Goal: Information Seeking & Learning: Learn about a topic

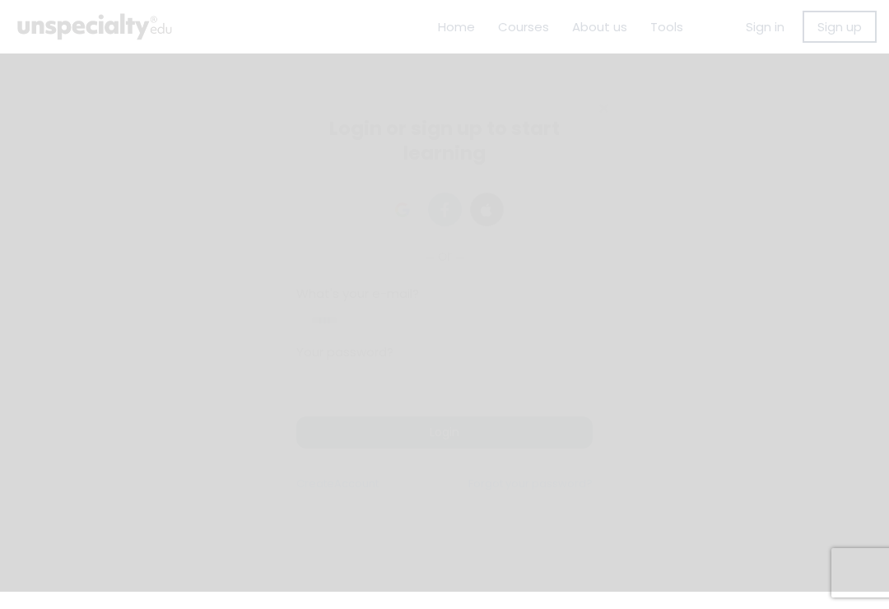
scroll to position [26, 0]
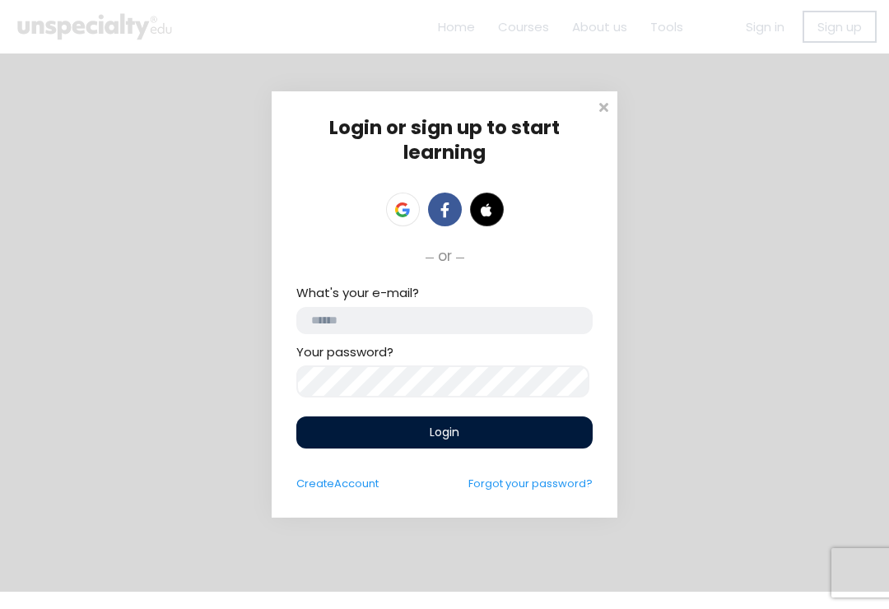
click at [412, 321] on input "email" at bounding box center [444, 320] width 296 height 27
type input "**********"
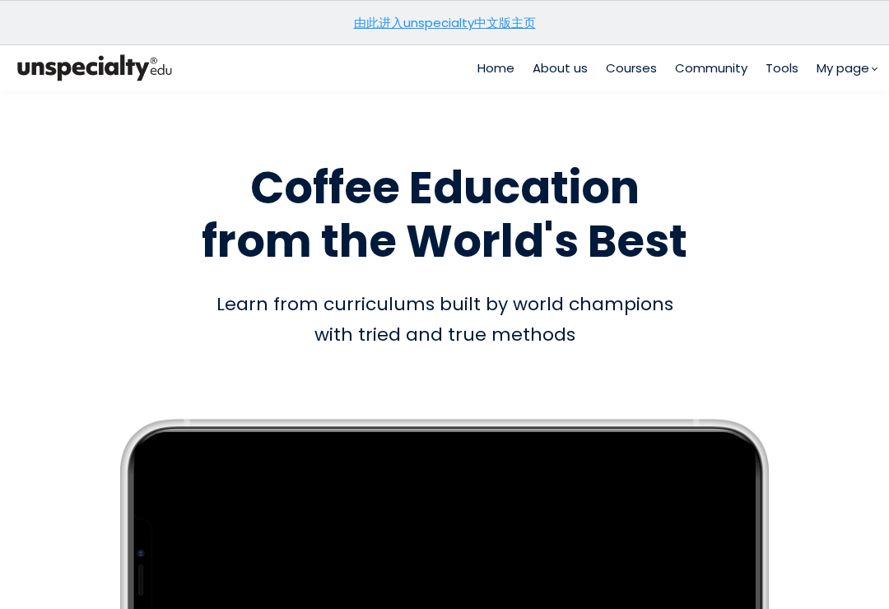
click at [454, 30] on link "由此进入unspecialty中文版主页" at bounding box center [445, 22] width 182 height 17
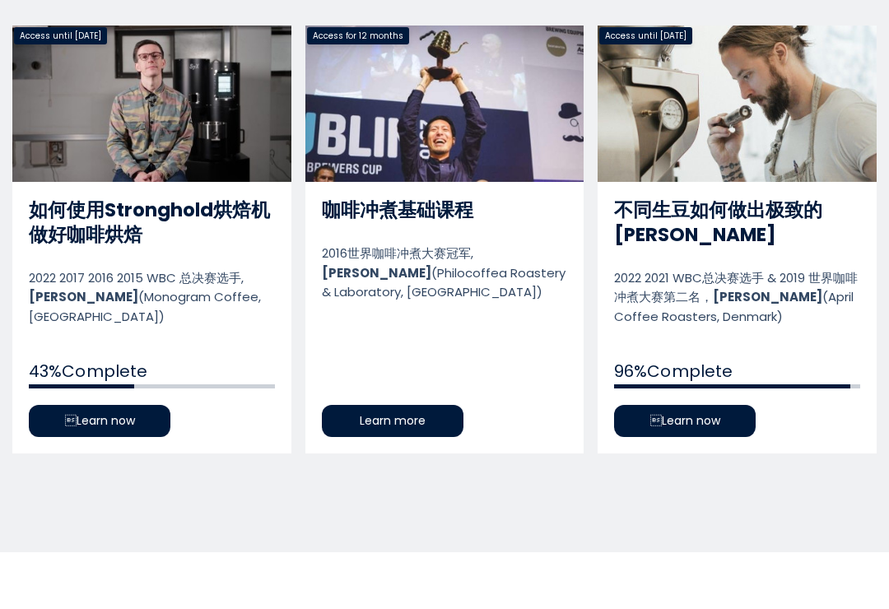
scroll to position [812, 0]
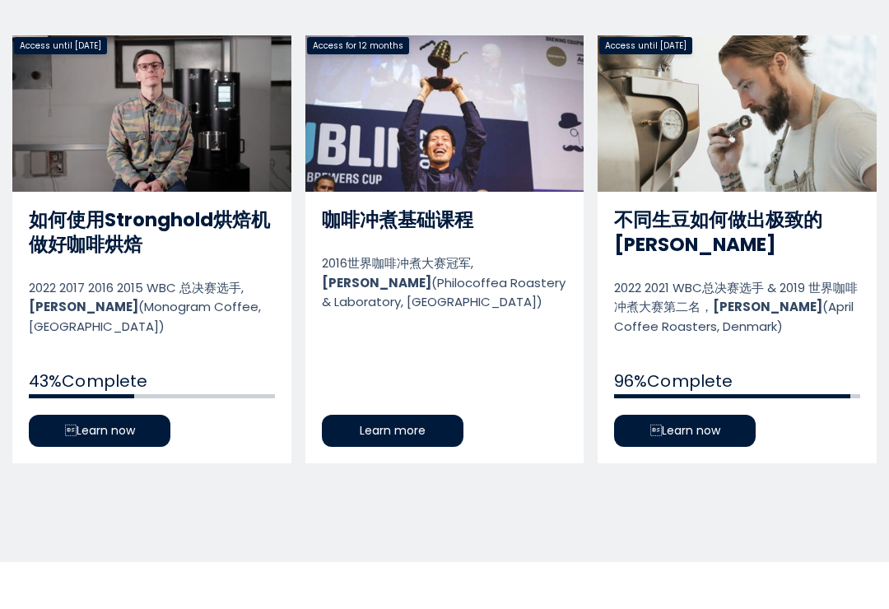
click at [142, 433] on link "如何使用Stronghold烘焙机做好咖啡烘焙" at bounding box center [151, 249] width 279 height 428
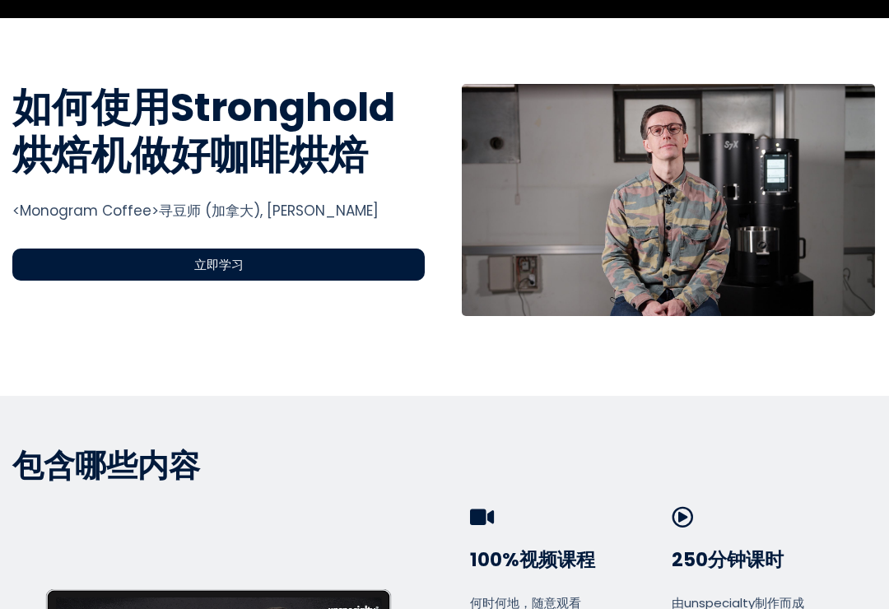
scroll to position [565, 0]
click at [377, 268] on div "立即学习" at bounding box center [218, 265] width 412 height 32
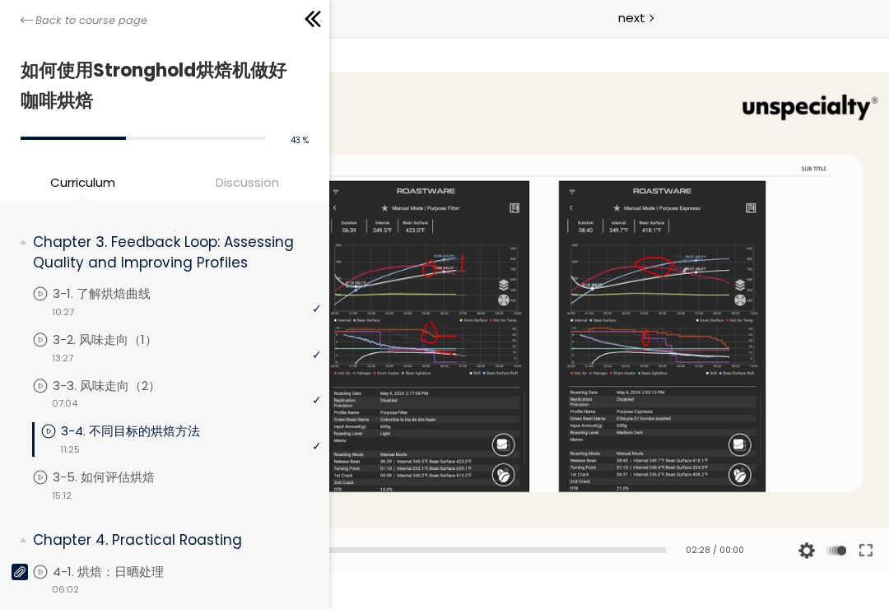
scroll to position [614, 0]
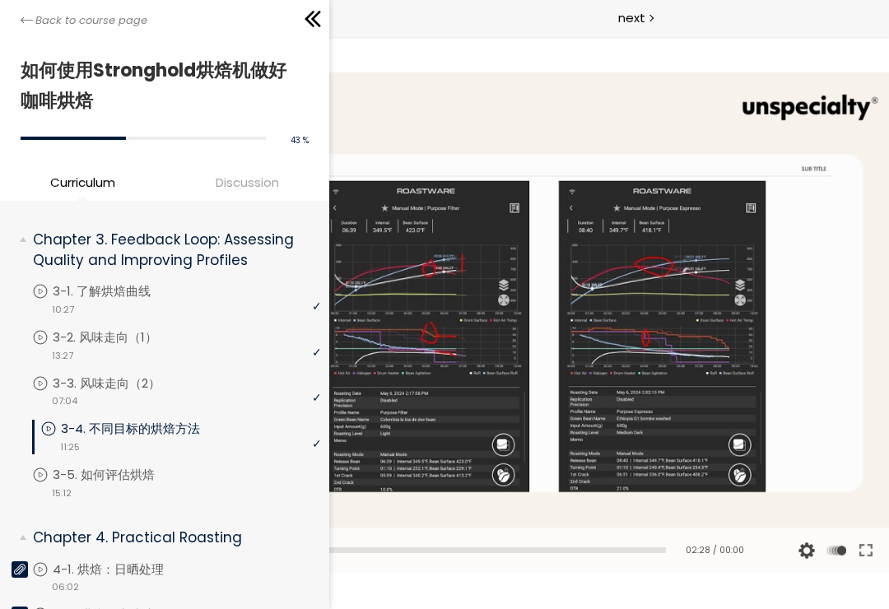
click at [170, 438] on div "video 11:25" at bounding box center [180, 446] width 281 height 16
click at [182, 429] on p "3-4. 不同目标的烘焙方法" at bounding box center [147, 429] width 172 height 18
click at [488, 333] on div at bounding box center [444, 322] width 889 height 500
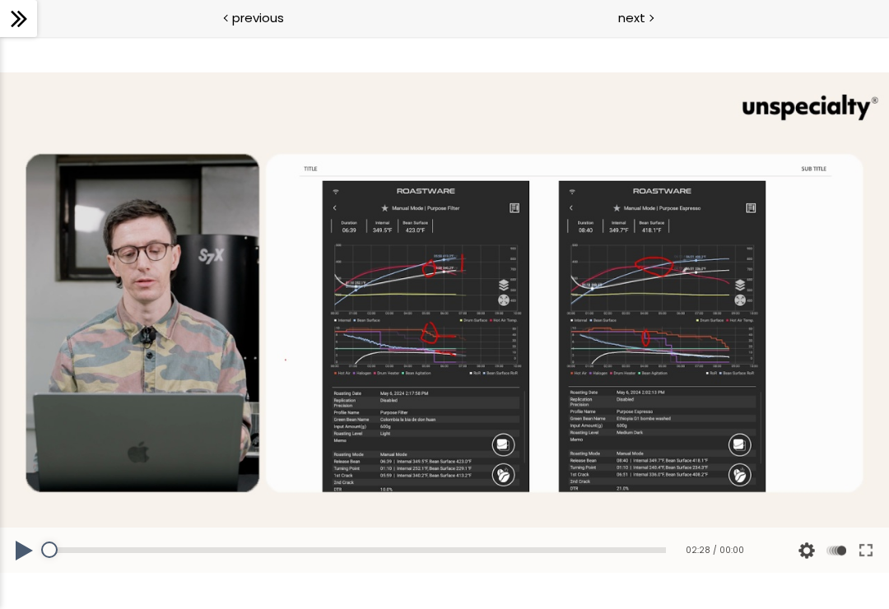
click at [468, 330] on div at bounding box center [444, 322] width 889 height 500
click at [310, 380] on div at bounding box center [444, 322] width 889 height 500
click at [26, 545] on button at bounding box center [24, 551] width 49 height 46
click at [26, 553] on button at bounding box center [24, 551] width 49 height 46
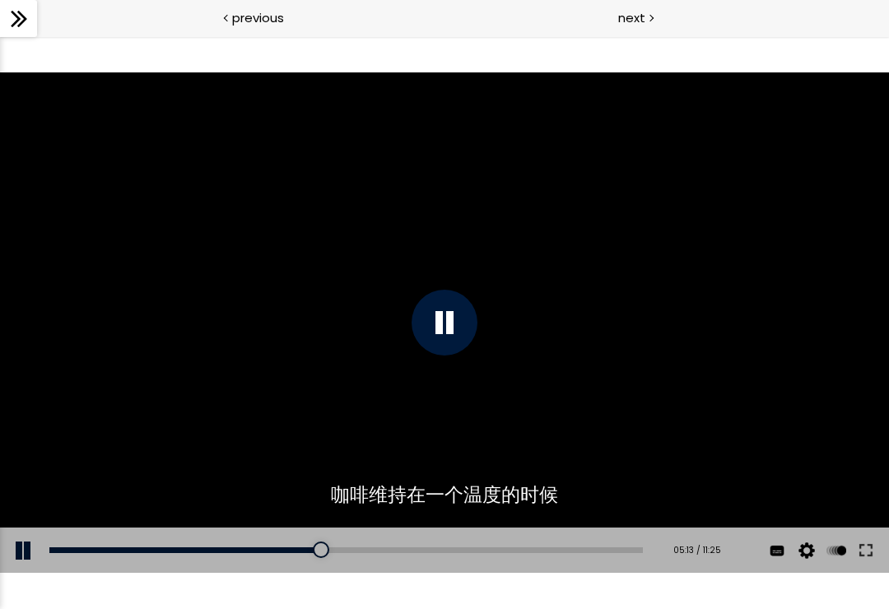
click at [454, 342] on div at bounding box center [445, 323] width 66 height 66
click at [26, 551] on button at bounding box center [24, 551] width 49 height 46
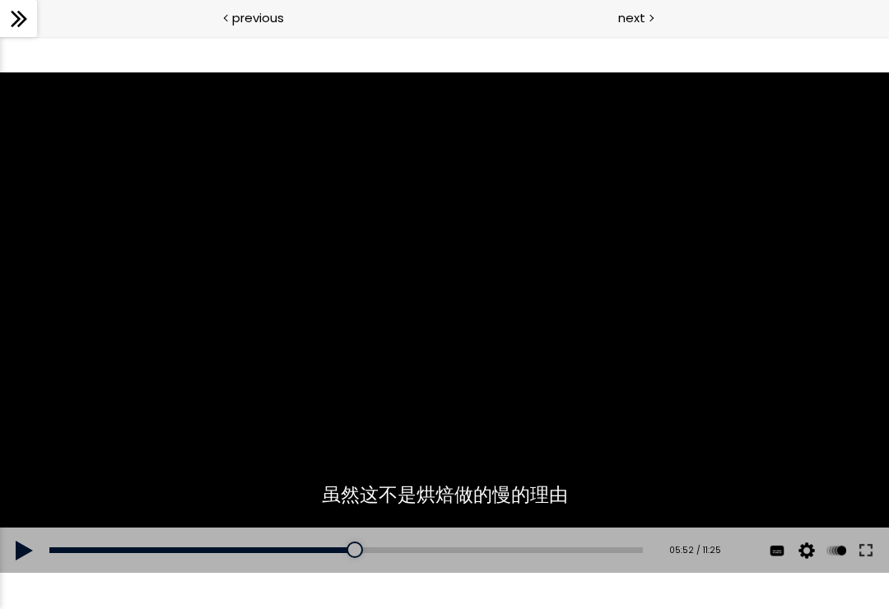
click at [537, 348] on div at bounding box center [444, 322] width 889 height 500
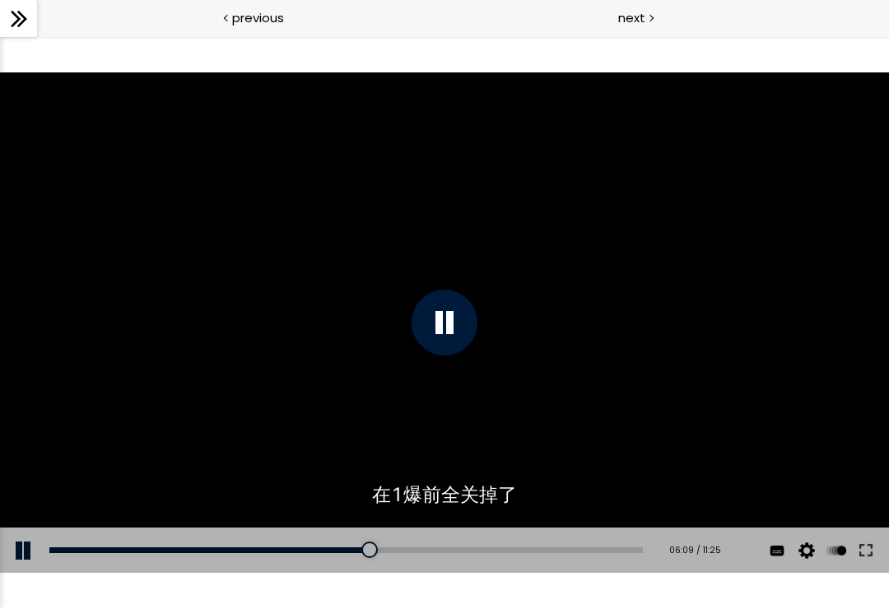
click at [455, 373] on div at bounding box center [444, 322] width 889 height 500
click at [546, 365] on div at bounding box center [444, 322] width 889 height 500
click at [536, 282] on div at bounding box center [444, 322] width 889 height 500
click at [511, 352] on div at bounding box center [444, 322] width 889 height 500
click at [531, 362] on div at bounding box center [444, 322] width 889 height 500
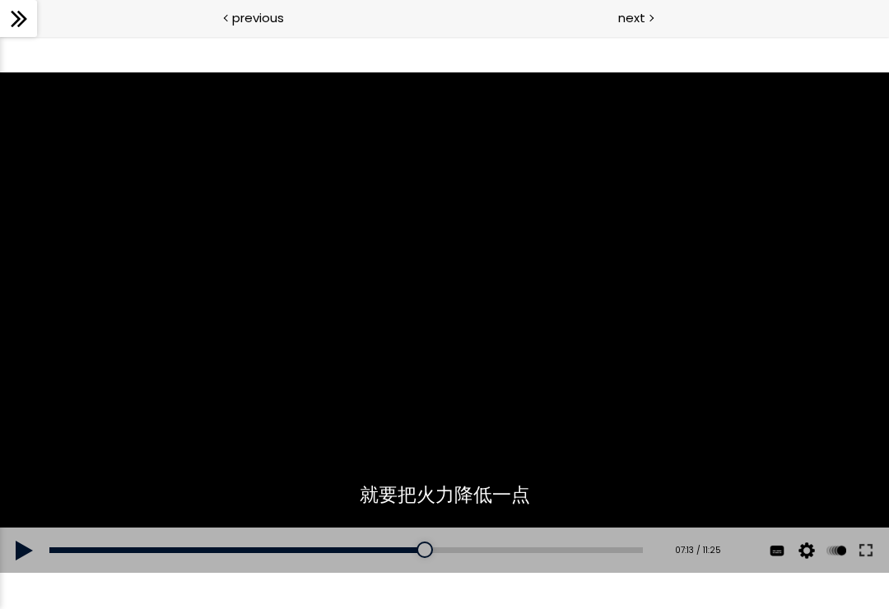
click at [452, 368] on div at bounding box center [444, 322] width 889 height 500
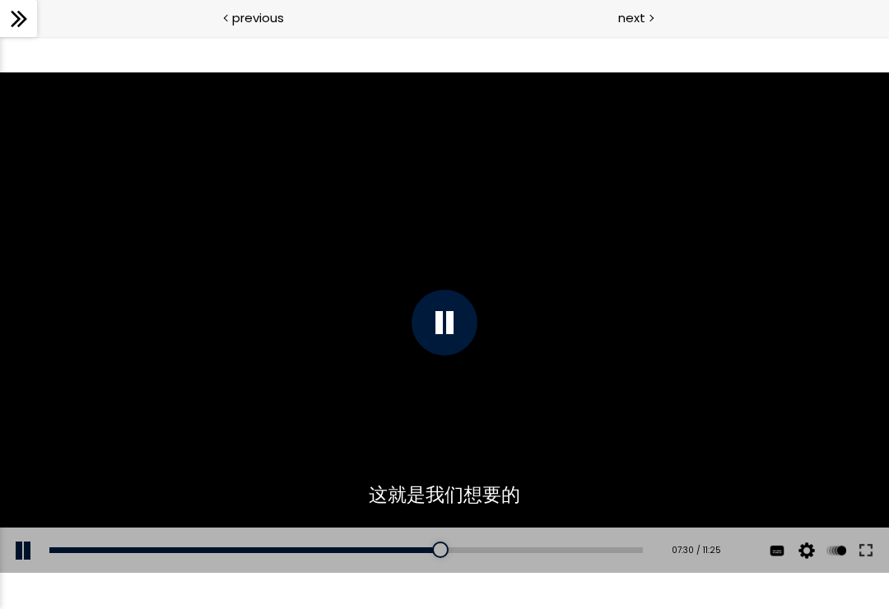
click at [570, 365] on div at bounding box center [444, 322] width 889 height 500
click at [618, 419] on div at bounding box center [444, 322] width 889 height 500
click at [475, 551] on div "08:08" at bounding box center [345, 550] width 593 height 6
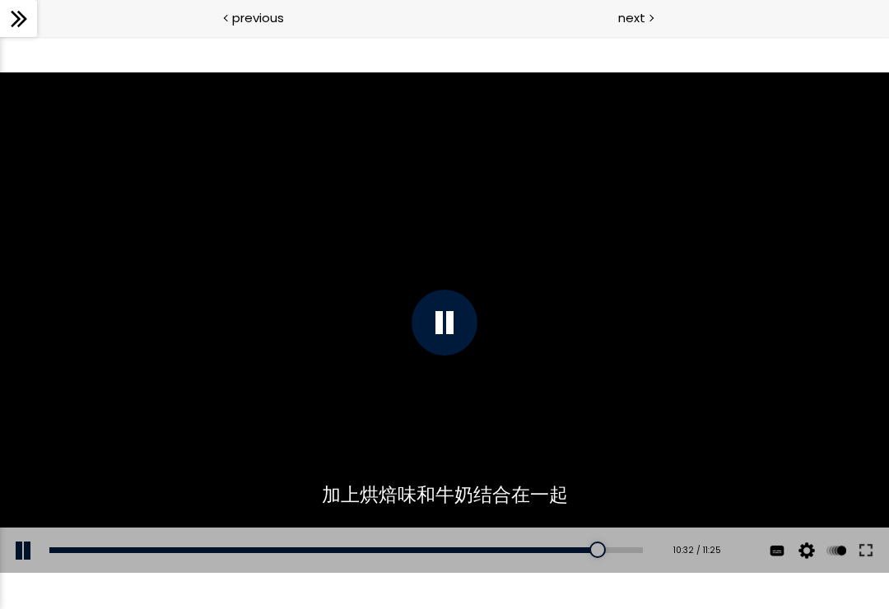
click at [437, 349] on div at bounding box center [445, 323] width 66 height 66
click at [523, 347] on div at bounding box center [444, 322] width 889 height 500
click at [594, 551] on div at bounding box center [586, 550] width 16 height 16
click at [593, 563] on div "Add chapter 10:28" at bounding box center [345, 551] width 593 height 46
click at [599, 551] on div "10:28" at bounding box center [345, 550] width 593 height 6
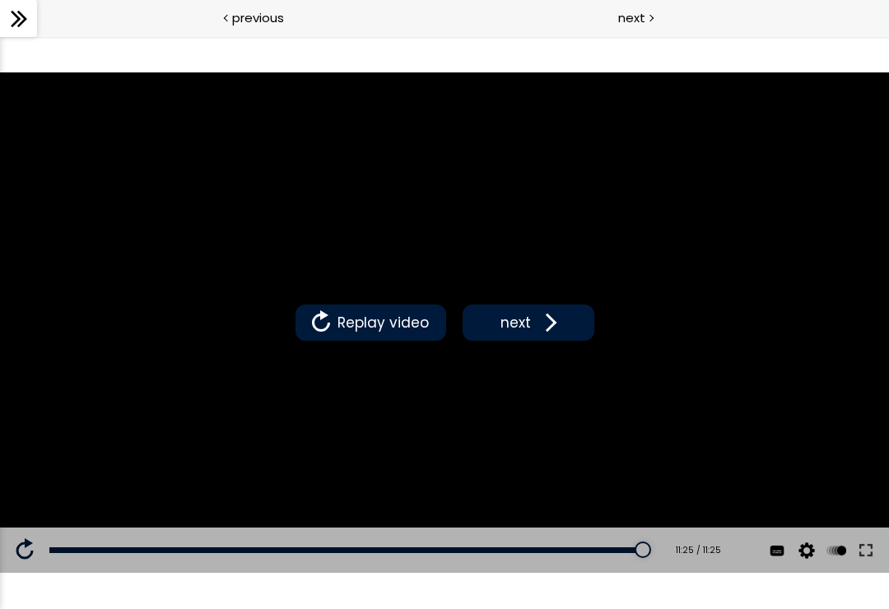
click at [529, 322] on span "next" at bounding box center [515, 322] width 39 height 21
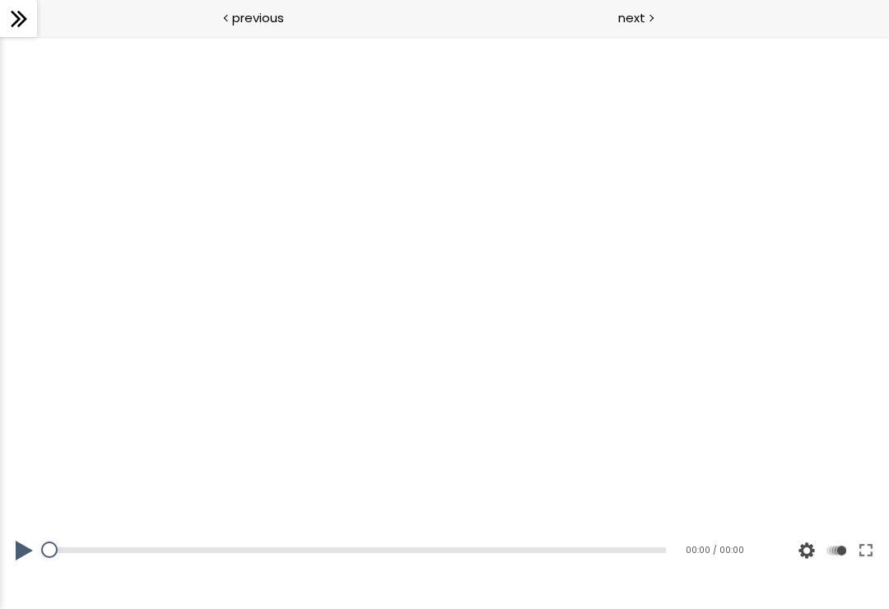
click at [441, 326] on div at bounding box center [444, 322] width 889 height 500
click at [22, 553] on button at bounding box center [24, 551] width 49 height 46
click at [36, 542] on button at bounding box center [24, 551] width 49 height 46
click at [35, 542] on button at bounding box center [24, 551] width 49 height 46
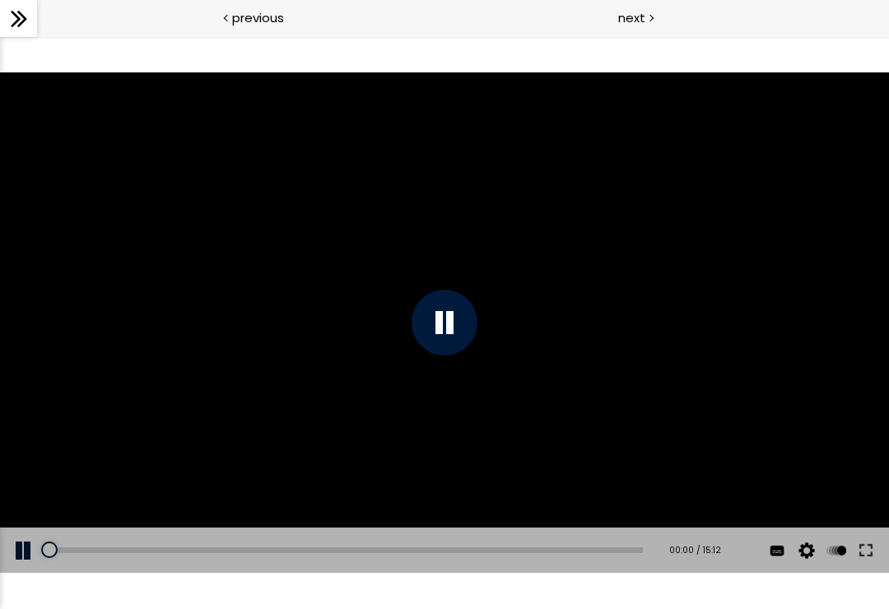
click at [421, 426] on div at bounding box center [444, 322] width 889 height 500
click at [424, 393] on div at bounding box center [444, 322] width 889 height 500
click at [308, 484] on div at bounding box center [444, 322] width 889 height 500
click at [358, 460] on div at bounding box center [444, 322] width 889 height 500
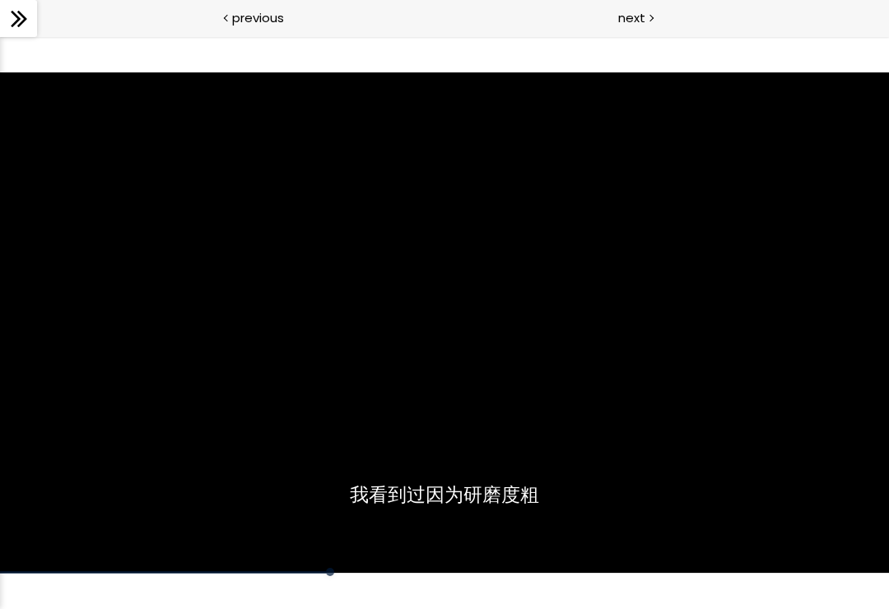
click at [454, 472] on div at bounding box center [444, 322] width 889 height 500
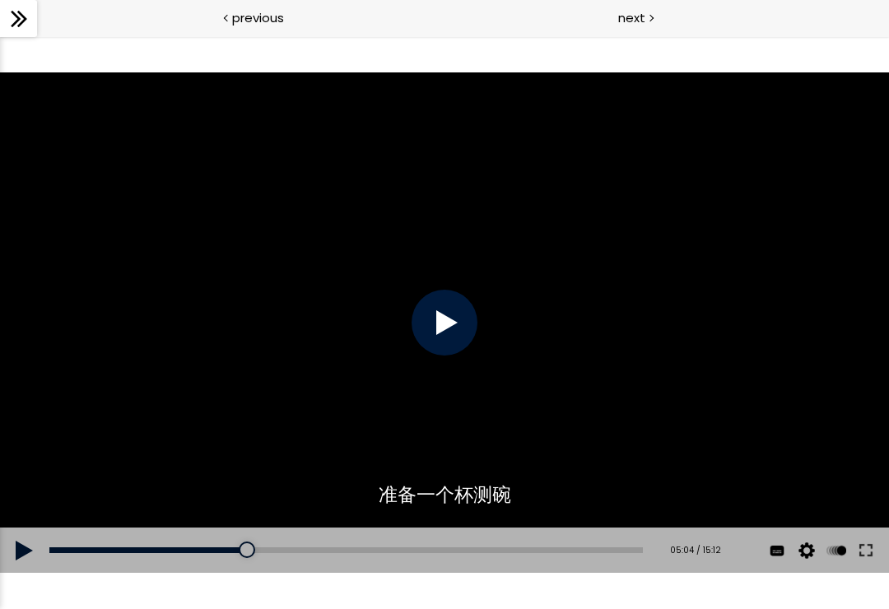
click at [435, 317] on div at bounding box center [445, 323] width 66 height 66
click at [438, 337] on div at bounding box center [445, 323] width 66 height 66
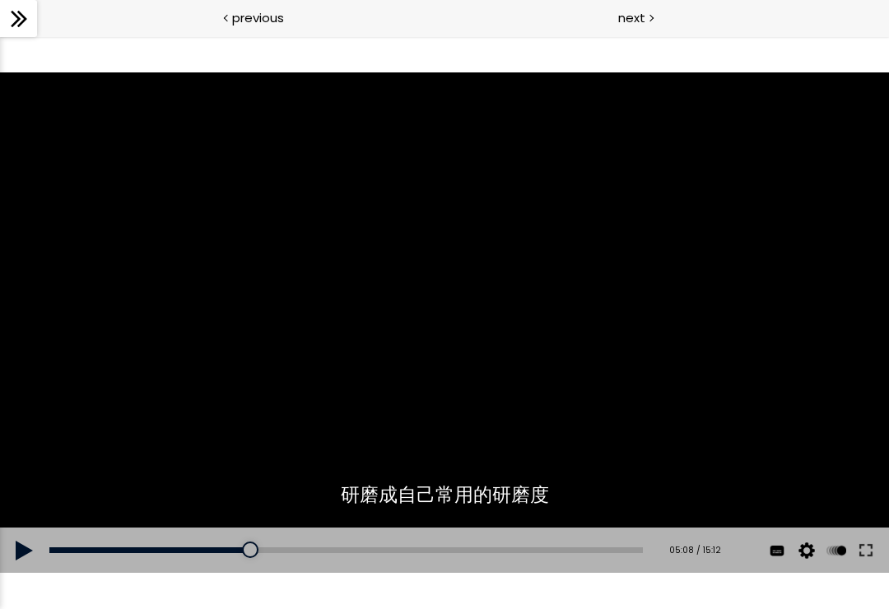
click at [23, 555] on button at bounding box center [24, 551] width 49 height 46
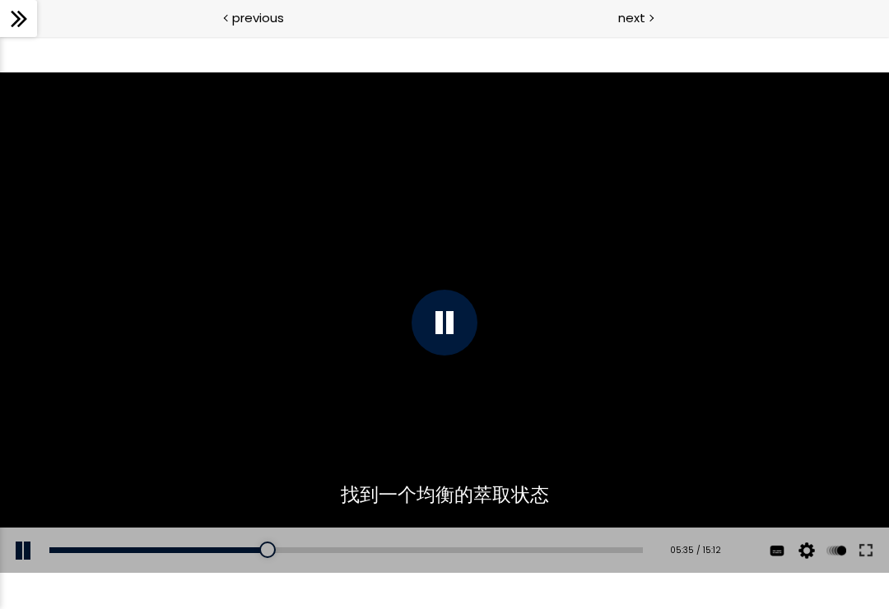
click at [469, 326] on div at bounding box center [445, 323] width 66 height 66
click at [454, 328] on div at bounding box center [445, 323] width 66 height 66
click at [463, 319] on div at bounding box center [445, 323] width 66 height 66
click at [754, 254] on div at bounding box center [444, 322] width 889 height 500
click at [272, 552] on div "05:41" at bounding box center [345, 550] width 593 height 6
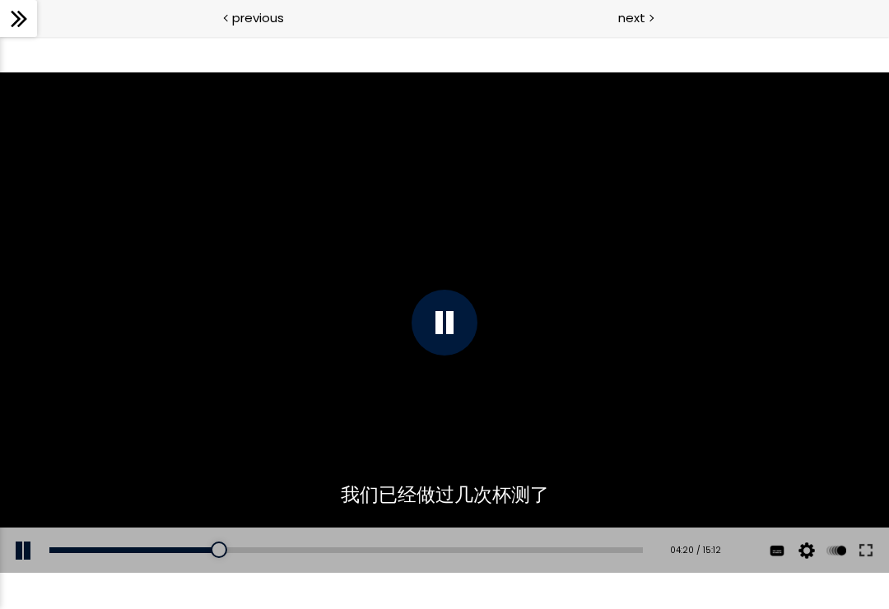
click at [752, 291] on div at bounding box center [444, 322] width 889 height 500
click at [742, 294] on div at bounding box center [444, 322] width 889 height 500
click at [751, 289] on div at bounding box center [444, 322] width 889 height 500
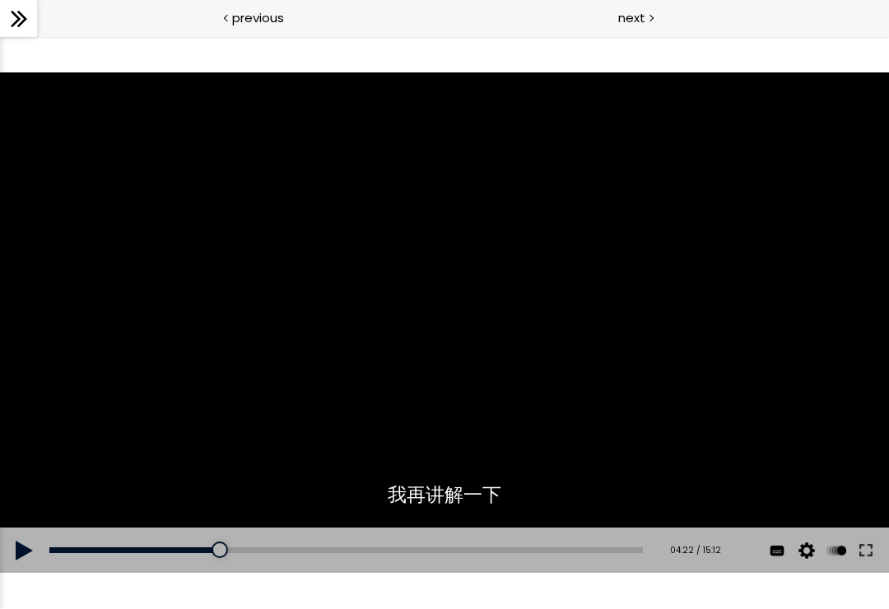
click at [737, 303] on div at bounding box center [444, 322] width 889 height 500
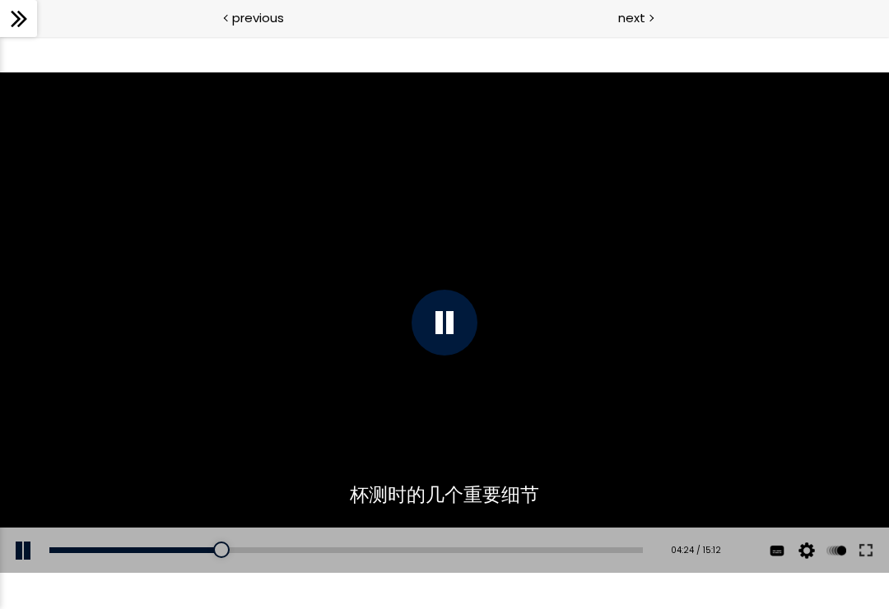
click at [744, 298] on div at bounding box center [444, 322] width 889 height 500
click at [786, 254] on div at bounding box center [444, 322] width 889 height 500
click at [627, 347] on div at bounding box center [444, 322] width 889 height 500
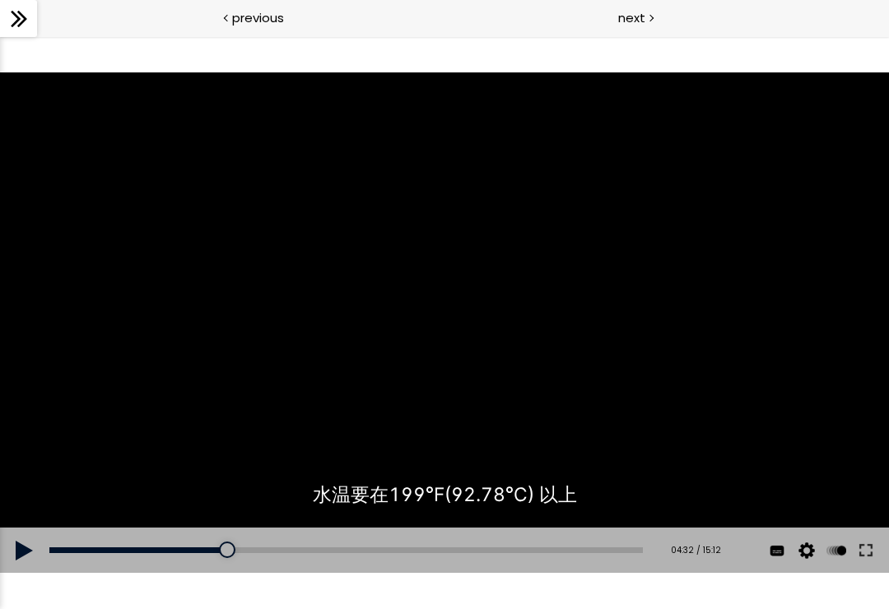
click at [29, 552] on button at bounding box center [24, 551] width 49 height 46
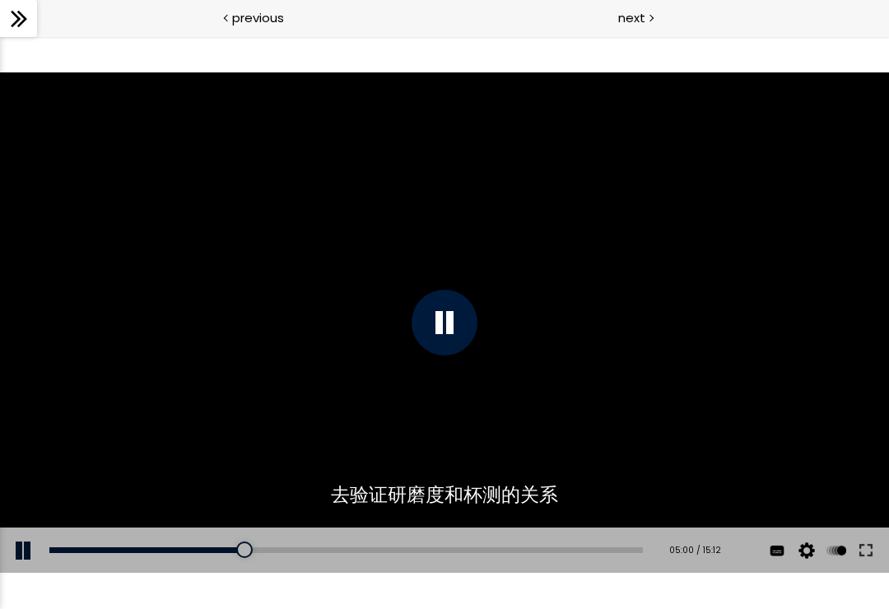
click at [259, 548] on div "05:00" at bounding box center [345, 550] width 593 height 6
click at [256, 347] on div at bounding box center [444, 322] width 889 height 500
click at [258, 349] on div at bounding box center [444, 322] width 889 height 500
click at [272, 357] on div at bounding box center [444, 322] width 889 height 500
click at [277, 360] on div at bounding box center [444, 322] width 889 height 500
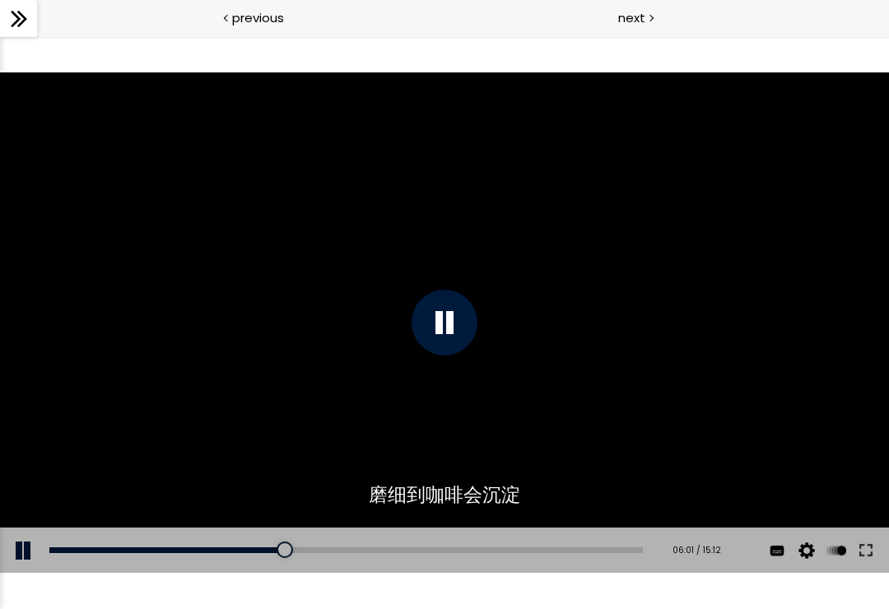
click at [235, 362] on div at bounding box center [444, 322] width 889 height 500
click at [221, 352] on div at bounding box center [444, 322] width 889 height 500
click at [230, 358] on div at bounding box center [444, 322] width 889 height 500
click at [226, 355] on div at bounding box center [444, 322] width 889 height 500
click at [235, 361] on div at bounding box center [444, 322] width 889 height 500
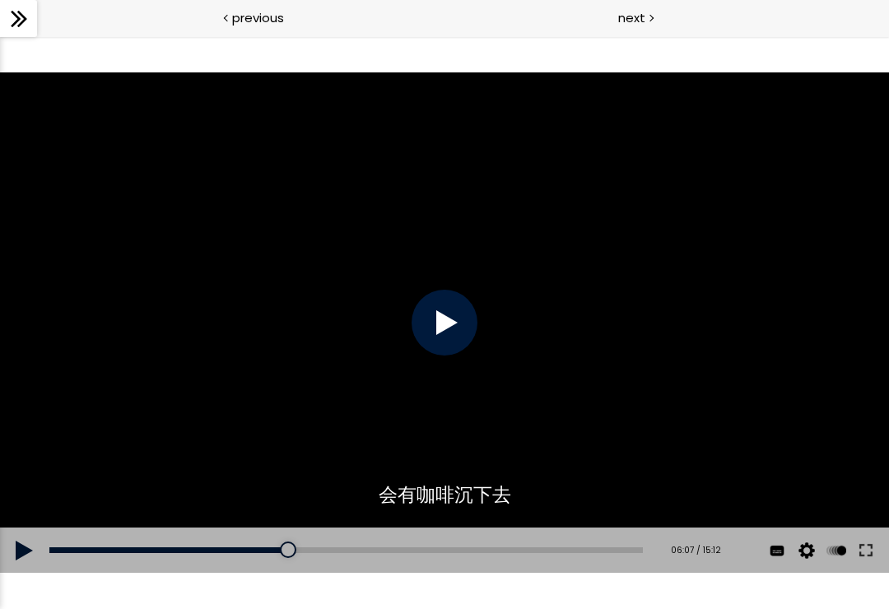
click at [230, 359] on div at bounding box center [444, 322] width 889 height 500
click at [144, 479] on div at bounding box center [444, 322] width 889 height 500
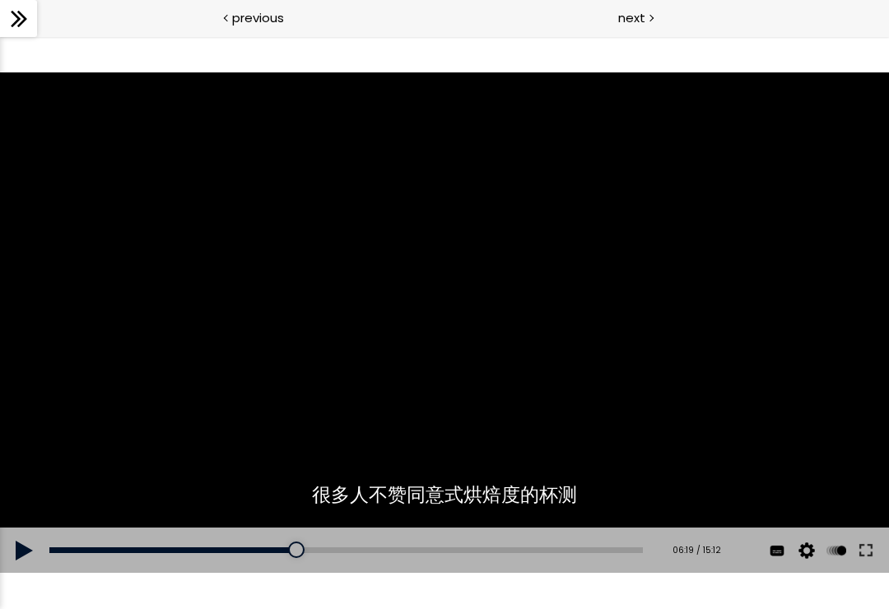
click at [215, 395] on div at bounding box center [444, 322] width 889 height 500
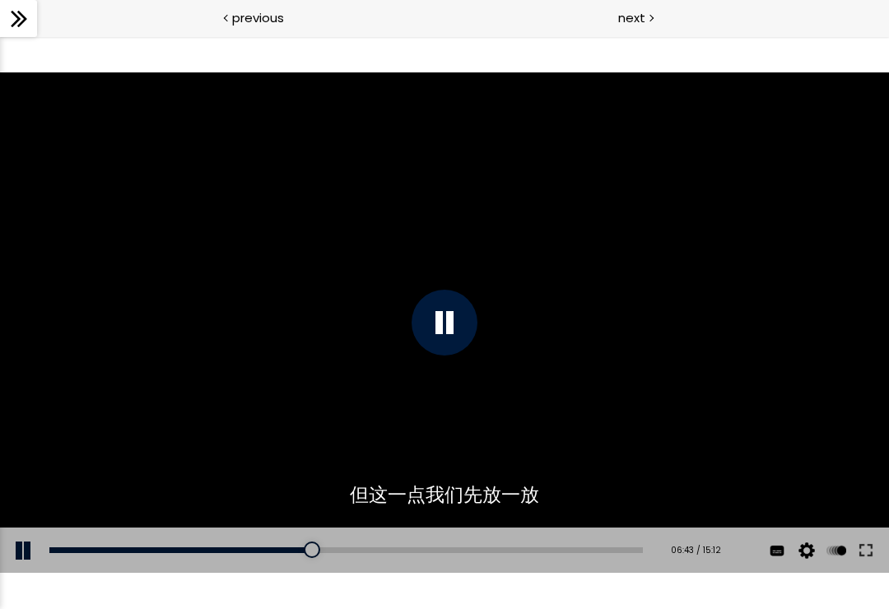
click at [219, 437] on div at bounding box center [444, 322] width 889 height 500
